Goal: Task Accomplishment & Management: Use online tool/utility

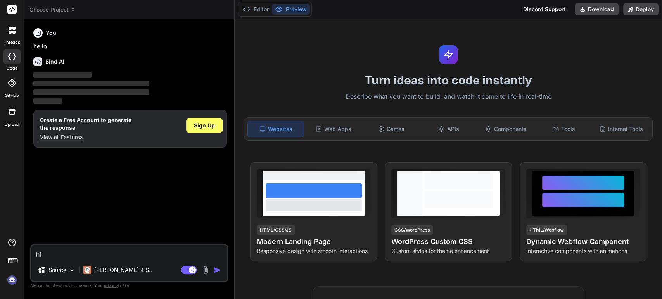
type textarea "x"
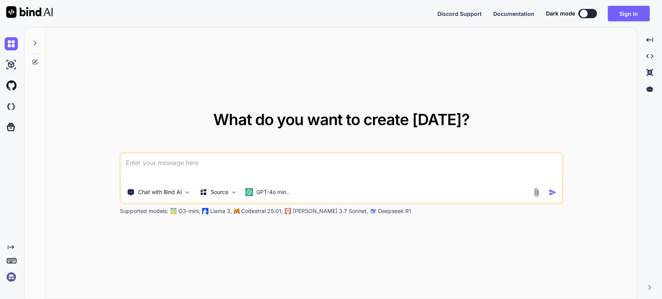
click at [12, 247] on icon at bounding box center [11, 247] width 6 height 4
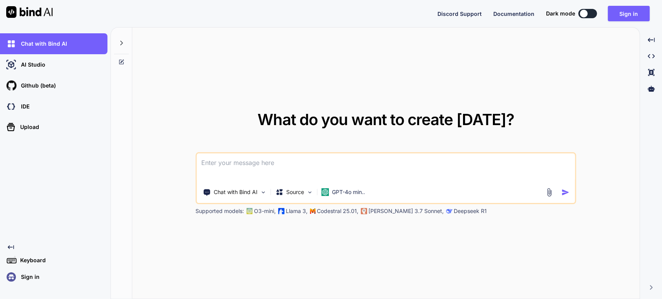
click at [29, 276] on p "Sign in" at bounding box center [29, 277] width 22 height 8
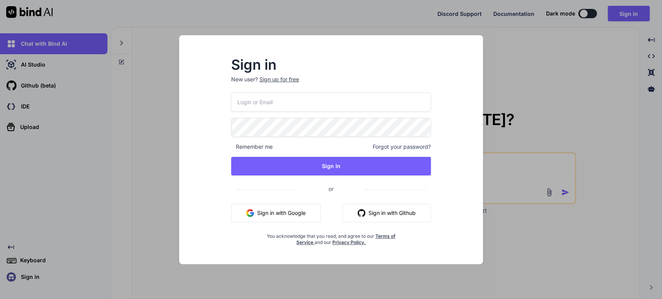
click at [267, 98] on input "email" at bounding box center [331, 102] width 200 height 19
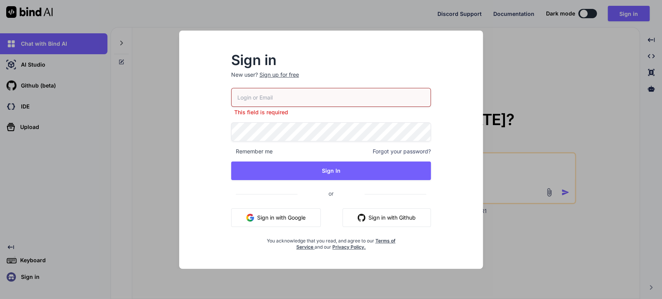
type input "[EMAIL_ADDRESS][DOMAIN_NAME]"
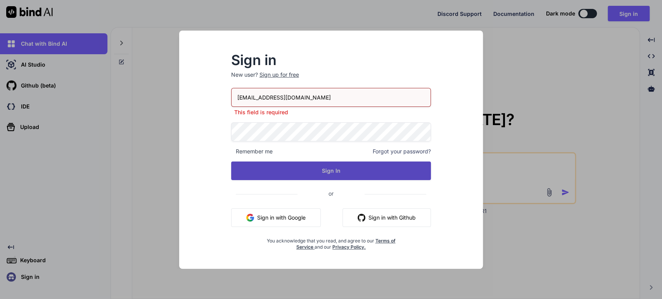
click at [329, 173] on button "Sign In" at bounding box center [331, 171] width 200 height 19
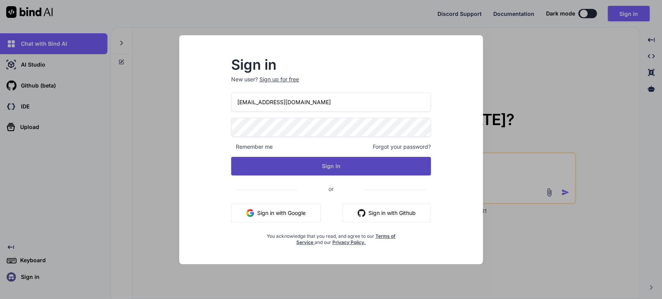
click at [329, 165] on button "Sign In" at bounding box center [331, 166] width 200 height 19
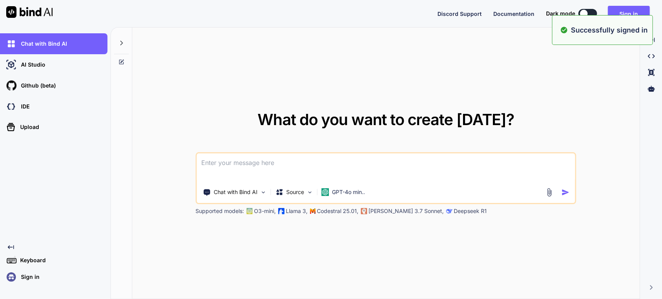
click at [283, 163] on textarea at bounding box center [386, 168] width 378 height 29
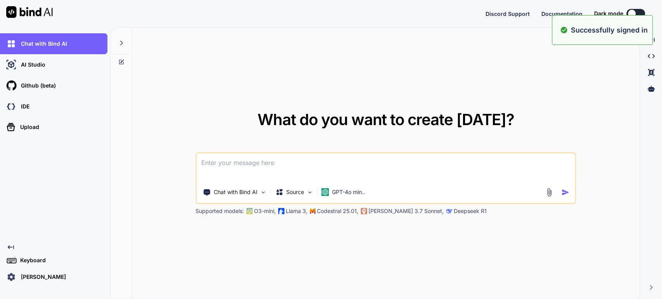
click at [123, 45] on icon at bounding box center [121, 43] width 6 height 6
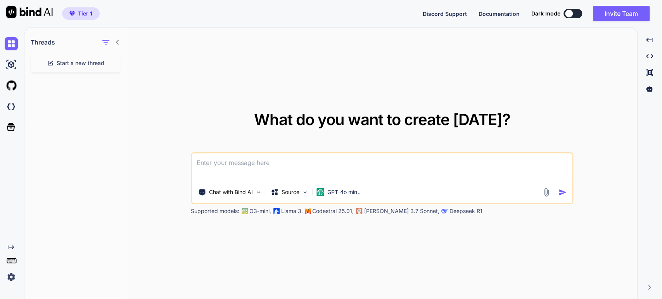
click at [230, 166] on textarea at bounding box center [382, 168] width 380 height 29
type textarea "ff"
click at [558, 193] on img "button" at bounding box center [562, 192] width 8 height 8
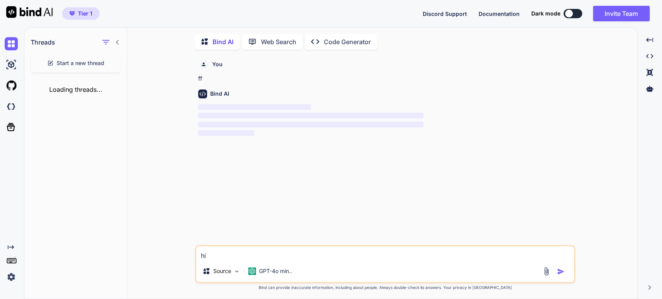
scroll to position [3, 0]
